Goal: Task Accomplishment & Management: Manage account settings

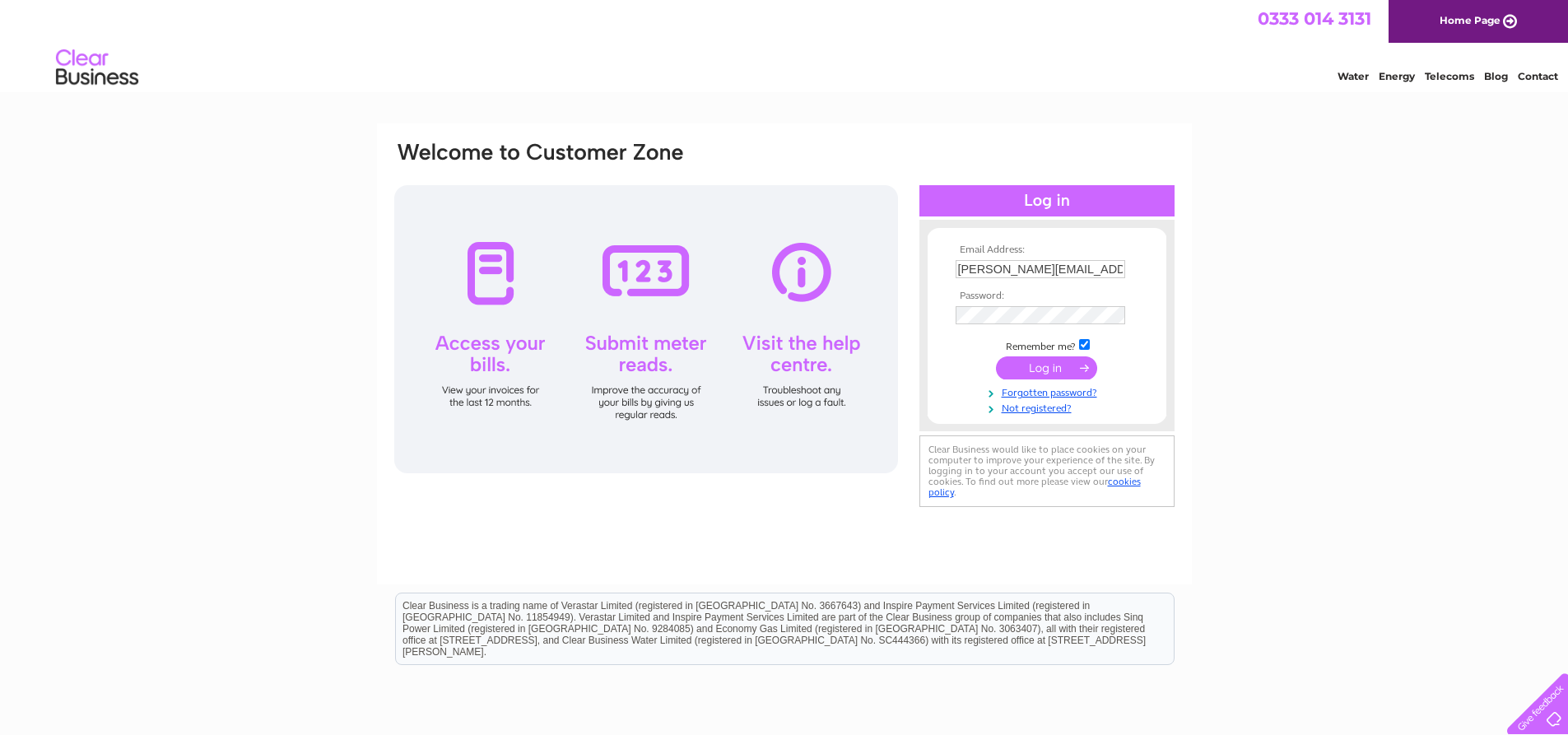
click at [986, 302] on tbody "Email Address: [PERSON_NAME][EMAIL_ADDRESS][PERSON_NAME][DOMAIN_NAME][PERSON_NA…" at bounding box center [1046, 329] width 191 height 171
click at [1022, 368] on input "submit" at bounding box center [1046, 369] width 101 height 23
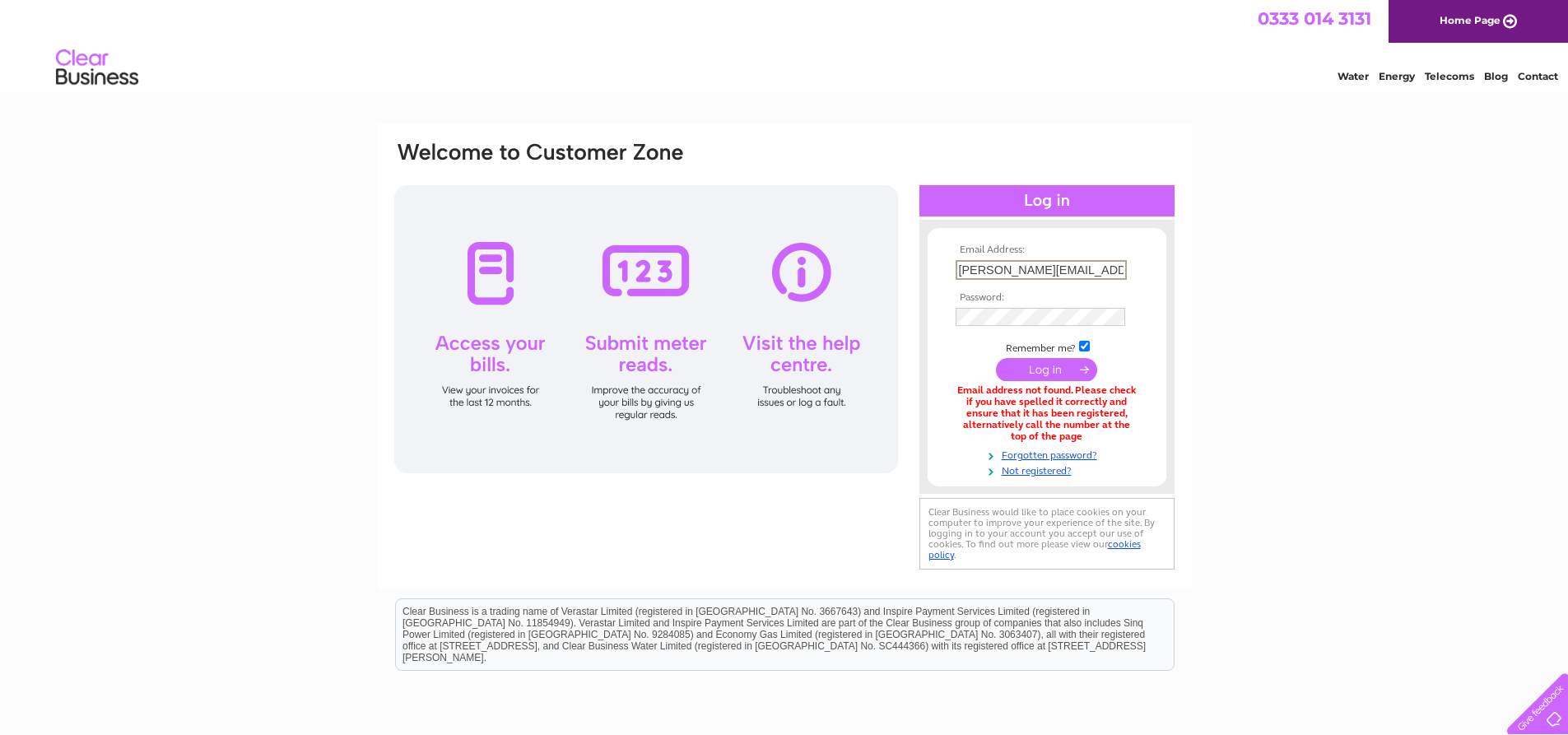
drag, startPoint x: 959, startPoint y: 268, endPoint x: 900, endPoint y: 268, distance: 59.0
click at [900, 268] on div "Email Address: [PERSON_NAME][EMAIL_ADDRESS][PERSON_NAME][DOMAIN_NAME][PERSON_NA…" at bounding box center [784, 357] width 784 height 434
drag, startPoint x: 1078, startPoint y: 267, endPoint x: 1218, endPoint y: 265, distance: 140.0
click at [1218, 265] on div "Email Address: [PERSON_NAME][EMAIL_ADDRESS][PERSON_NAME][DOMAIN_NAME][PERSON_NA…" at bounding box center [784, 497] width 1568 height 748
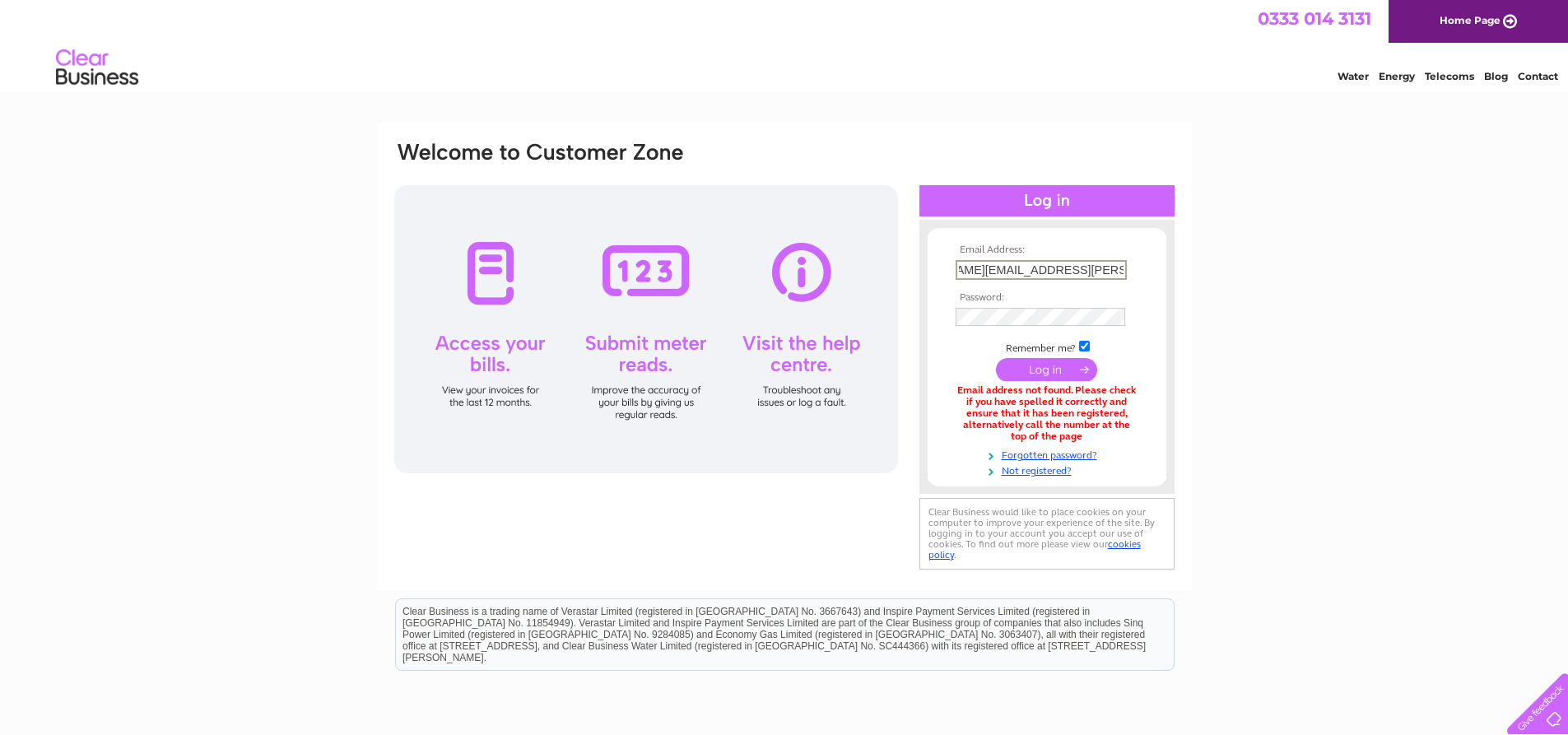
click at [1064, 262] on input "[PERSON_NAME][EMAIL_ADDRESS][PERSON_NAME][DOMAIN_NAME][PERSON_NAME]" at bounding box center [1042, 270] width 171 height 20
